Goal: Information Seeking & Learning: Learn about a topic

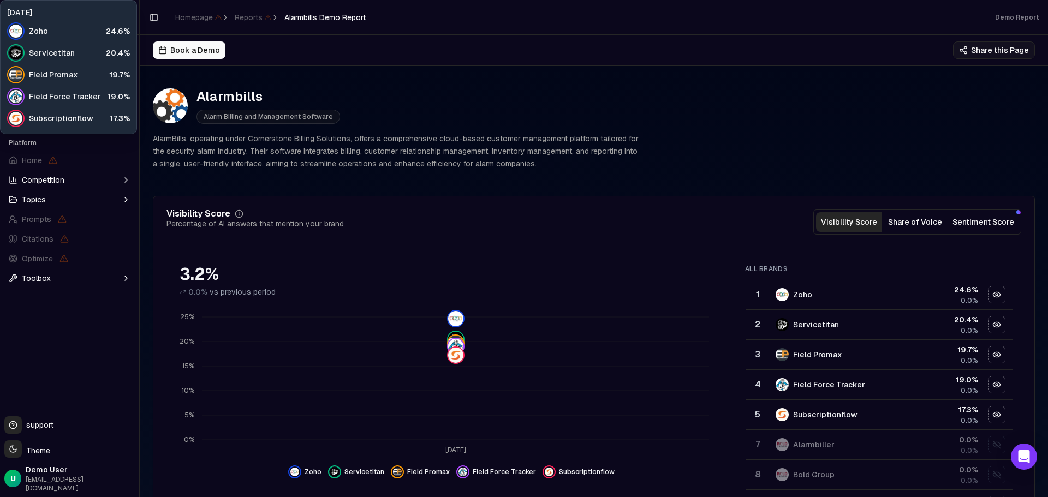
scroll to position [437, 0]
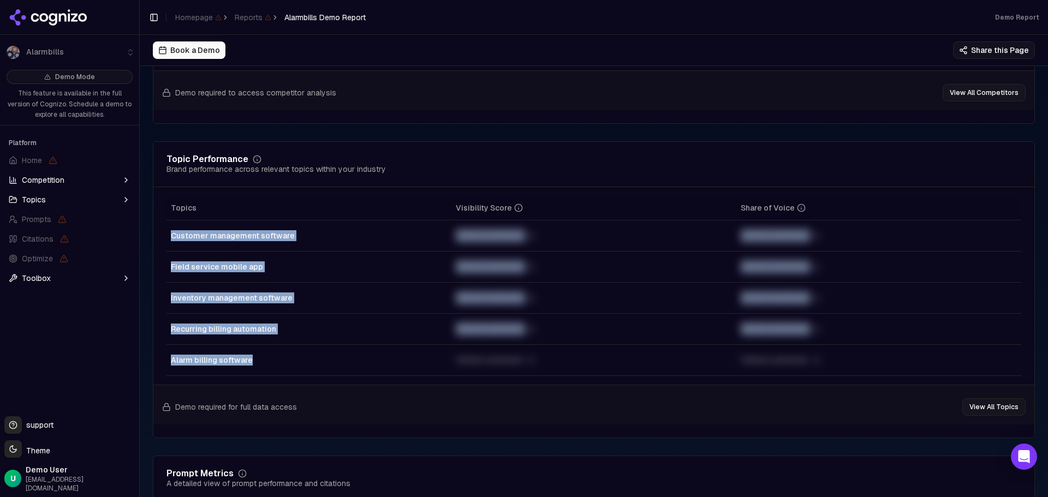
drag, startPoint x: 275, startPoint y: 358, endPoint x: 169, endPoint y: 228, distance: 167.7
click at [169, 228] on tbody "Customer management software Unlock premium Unlock premium Field service mobile…" at bounding box center [594, 299] width 855 height 156
copy tbody "Customer management software Unlock premium Unlock premium Field service mobile…"
click at [287, 343] on td "Recurring billing automation" at bounding box center [309, 329] width 285 height 31
drag, startPoint x: 263, startPoint y: 364, endPoint x: 170, endPoint y: 239, distance: 156.2
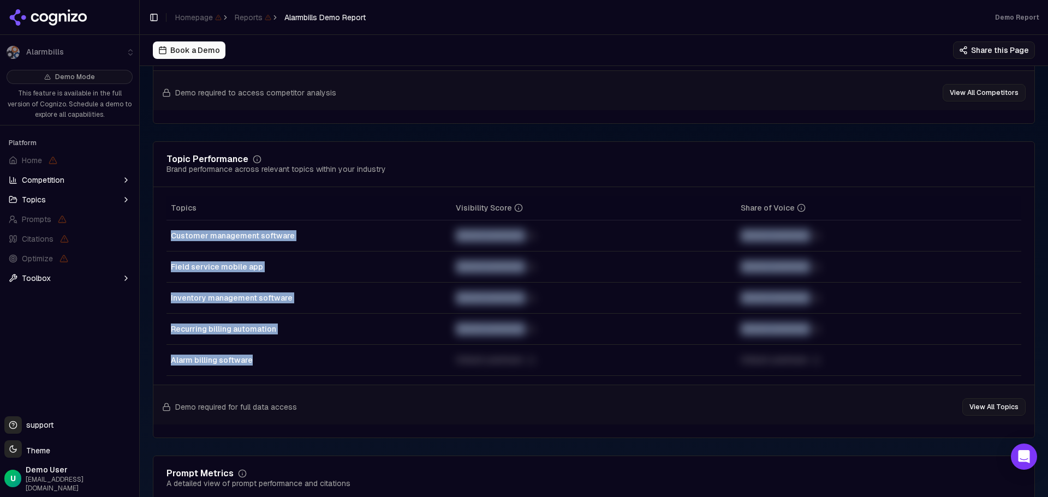
click at [170, 239] on tbody "Customer management software Unlock premium Unlock premium Field service mobile…" at bounding box center [594, 299] width 855 height 156
copy tbody "Customer management software Unlock premium Unlock premium Field service mobile…"
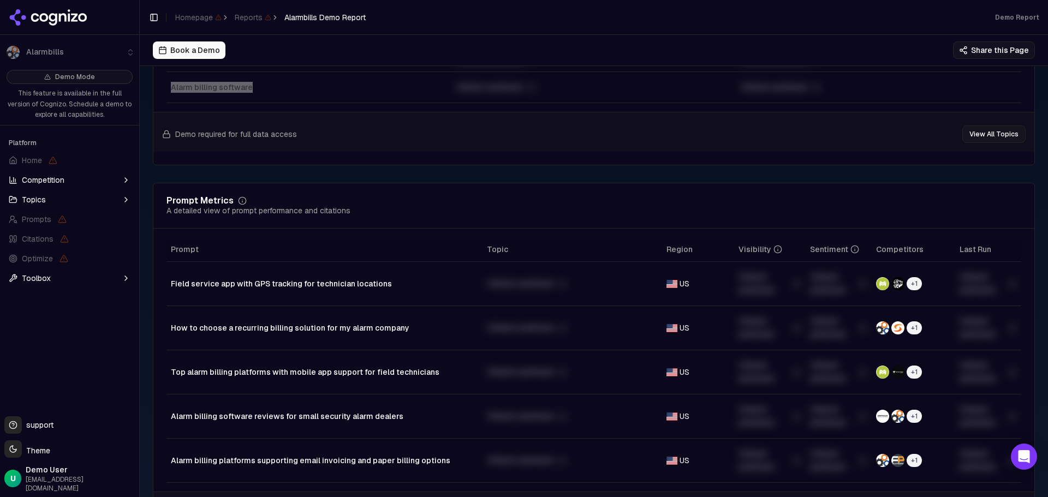
scroll to position [819, 0]
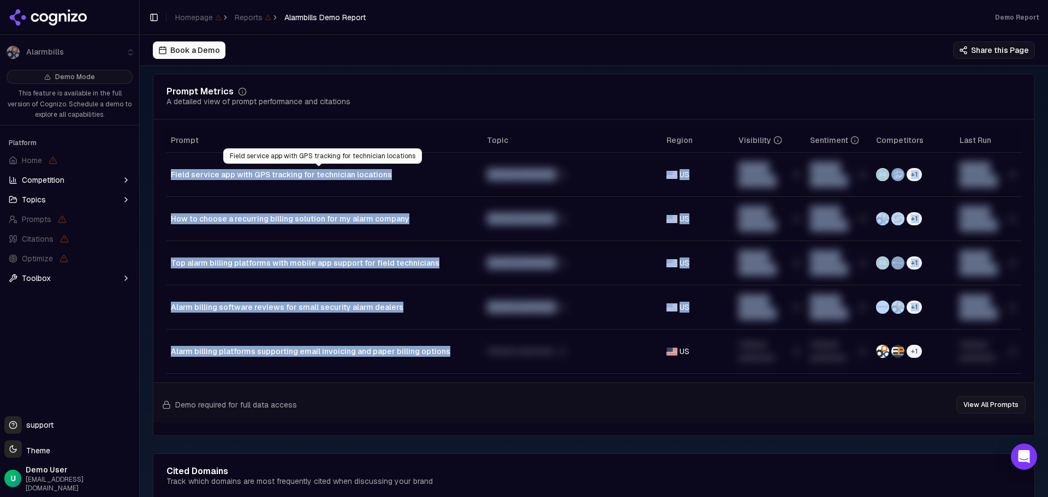
drag, startPoint x: 426, startPoint y: 346, endPoint x: 169, endPoint y: 180, distance: 305.6
click at [169, 180] on tbody "Field service app with GPS tracking for technician locations Unlock premium US …" at bounding box center [594, 263] width 855 height 221
copy tbody "Field service app with GPS tracking for technician locations Unlock premium US …"
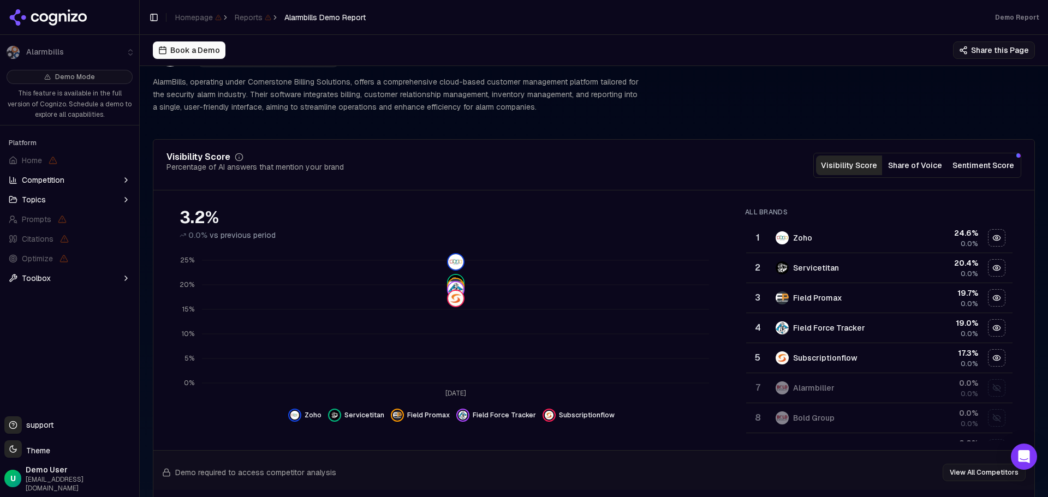
scroll to position [0, 0]
